Goal: Transaction & Acquisition: Subscribe to service/newsletter

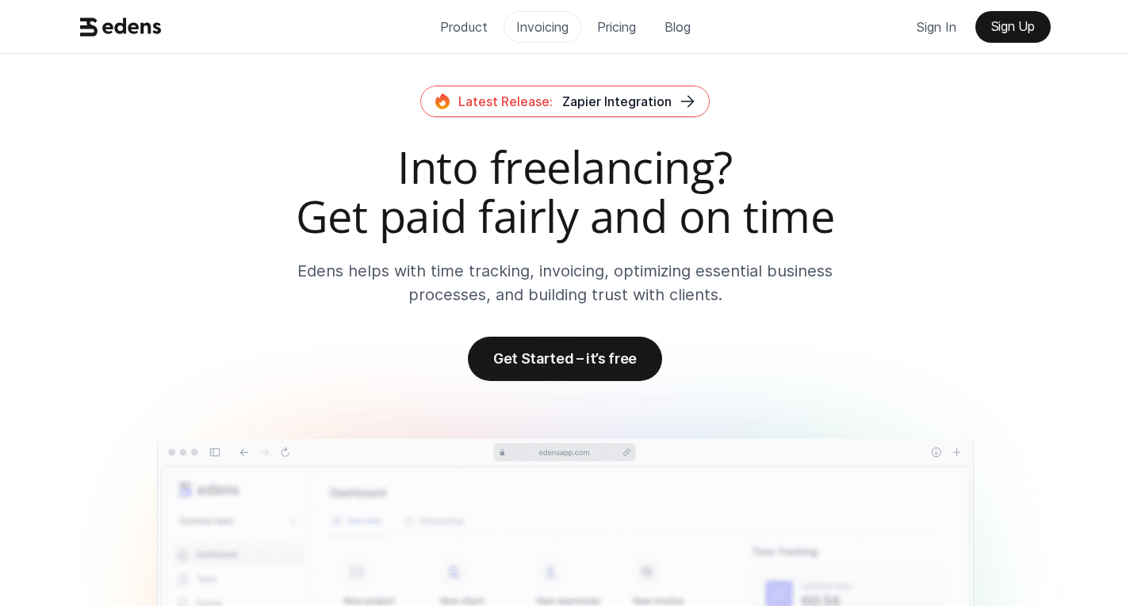
click at [554, 15] on p "Invoicing" at bounding box center [542, 27] width 52 height 24
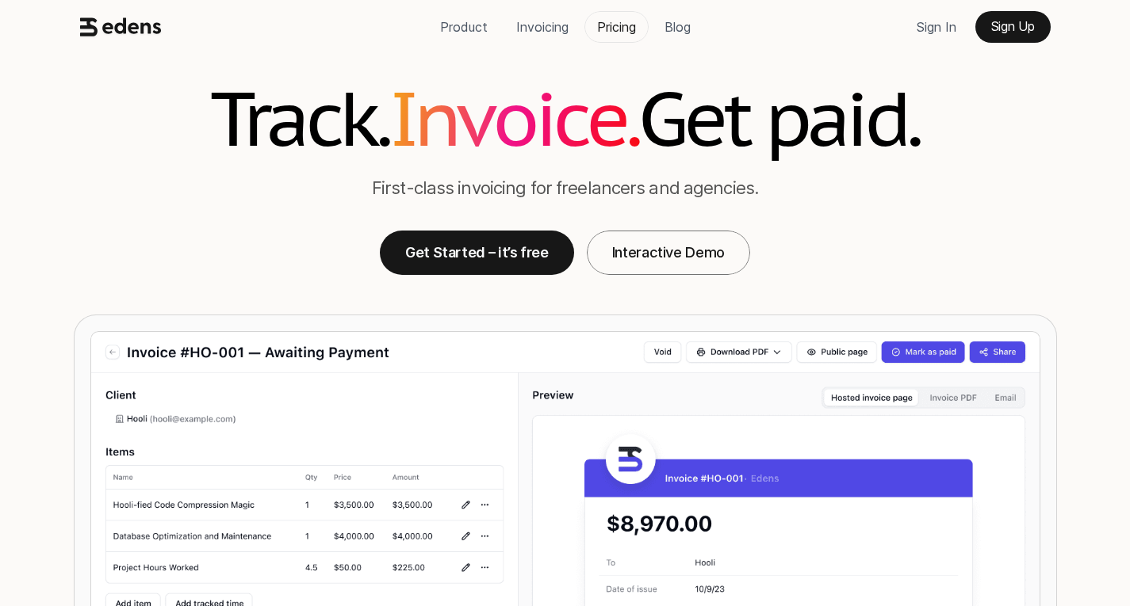
click at [614, 27] on p "Pricing" at bounding box center [616, 27] width 39 height 24
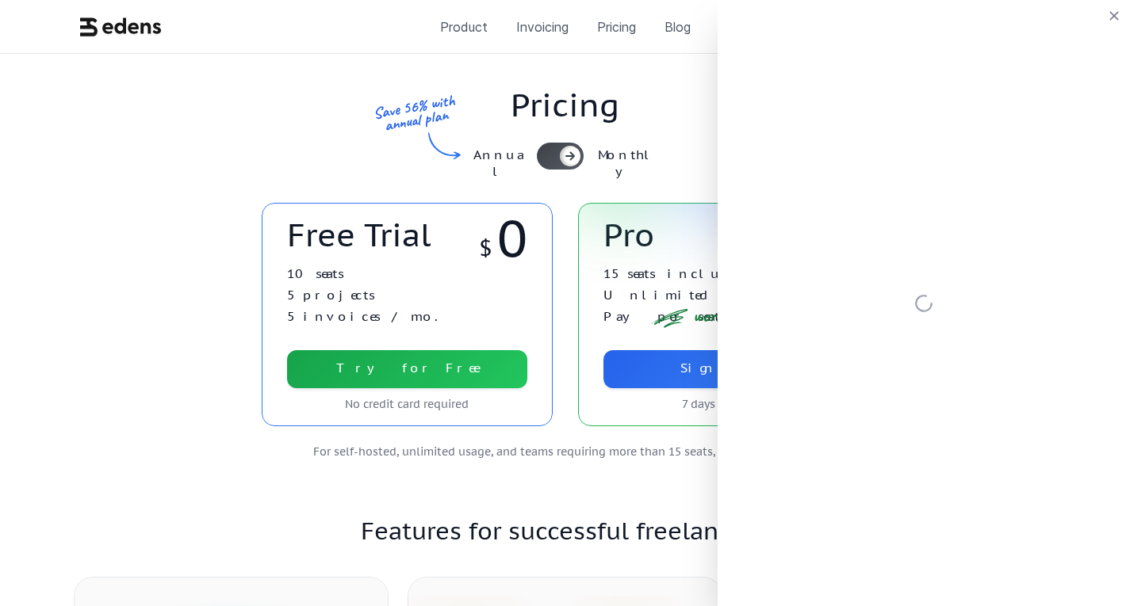
click at [383, 99] on div "Save 56% with annual plan" at bounding box center [408, 130] width 117 height 81
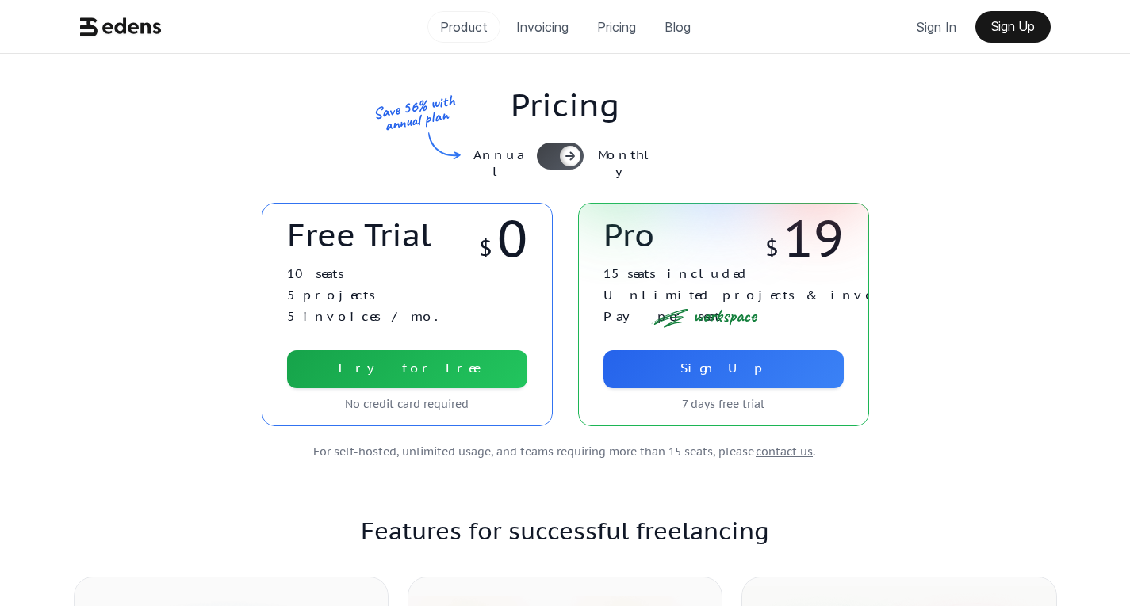
click at [440, 36] on p "Product" at bounding box center [464, 27] width 48 height 24
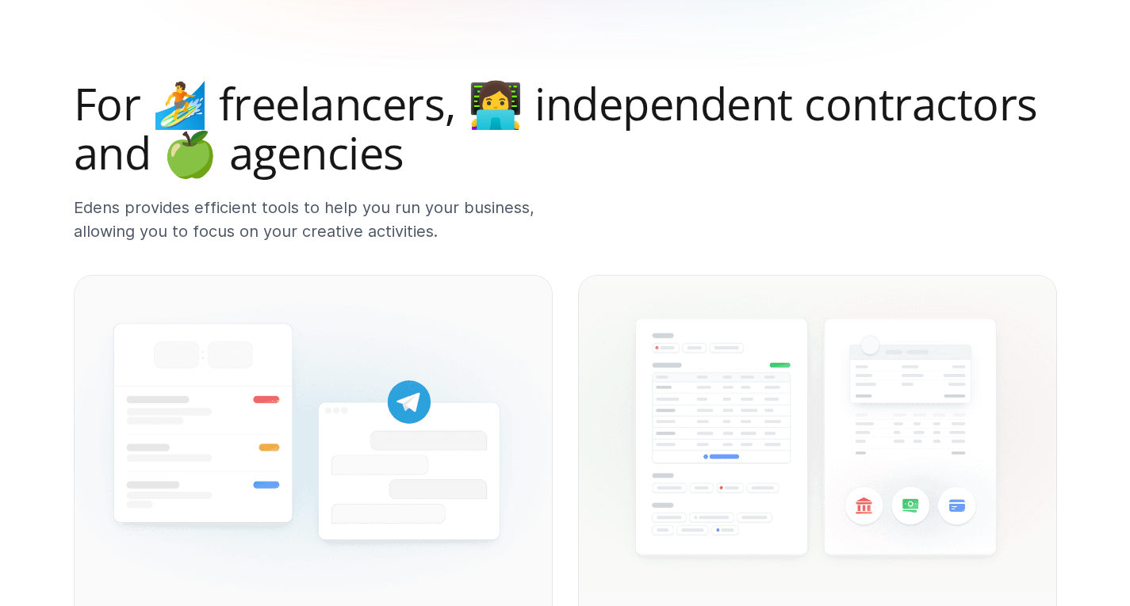
scroll to position [688, 0]
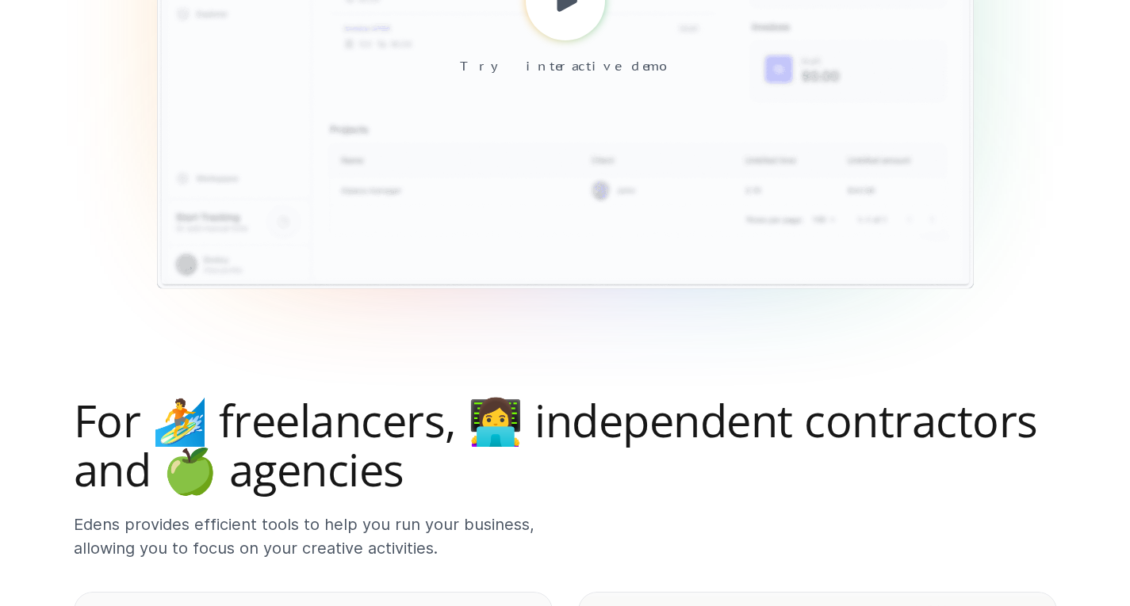
drag, startPoint x: 552, startPoint y: 224, endPoint x: 897, endPoint y: 301, distance: 353.3
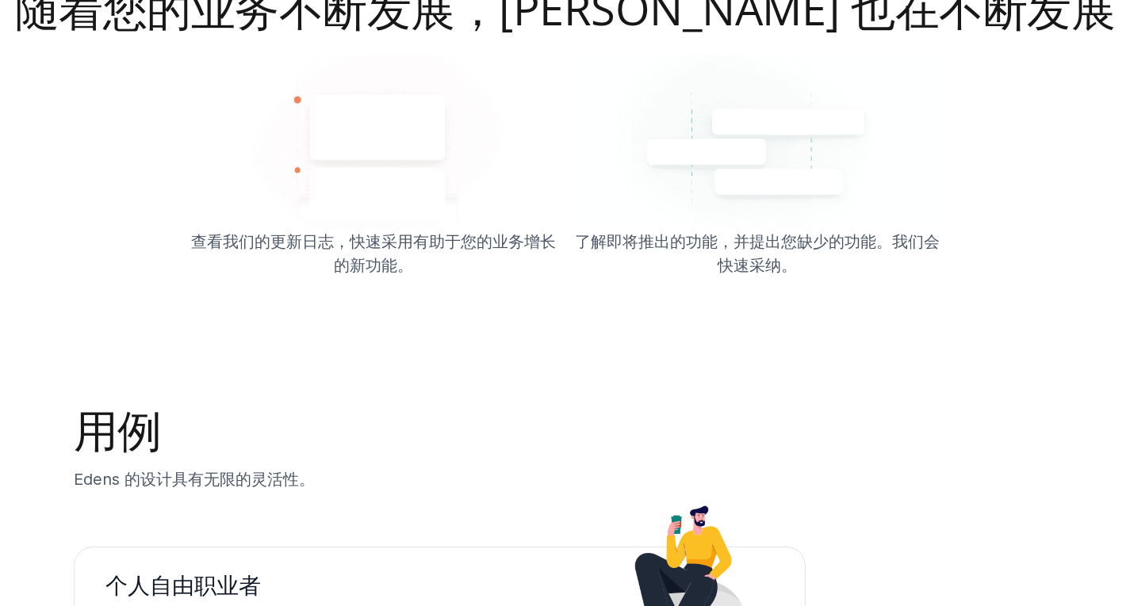
scroll to position [2695, 0]
